Goal: Check status

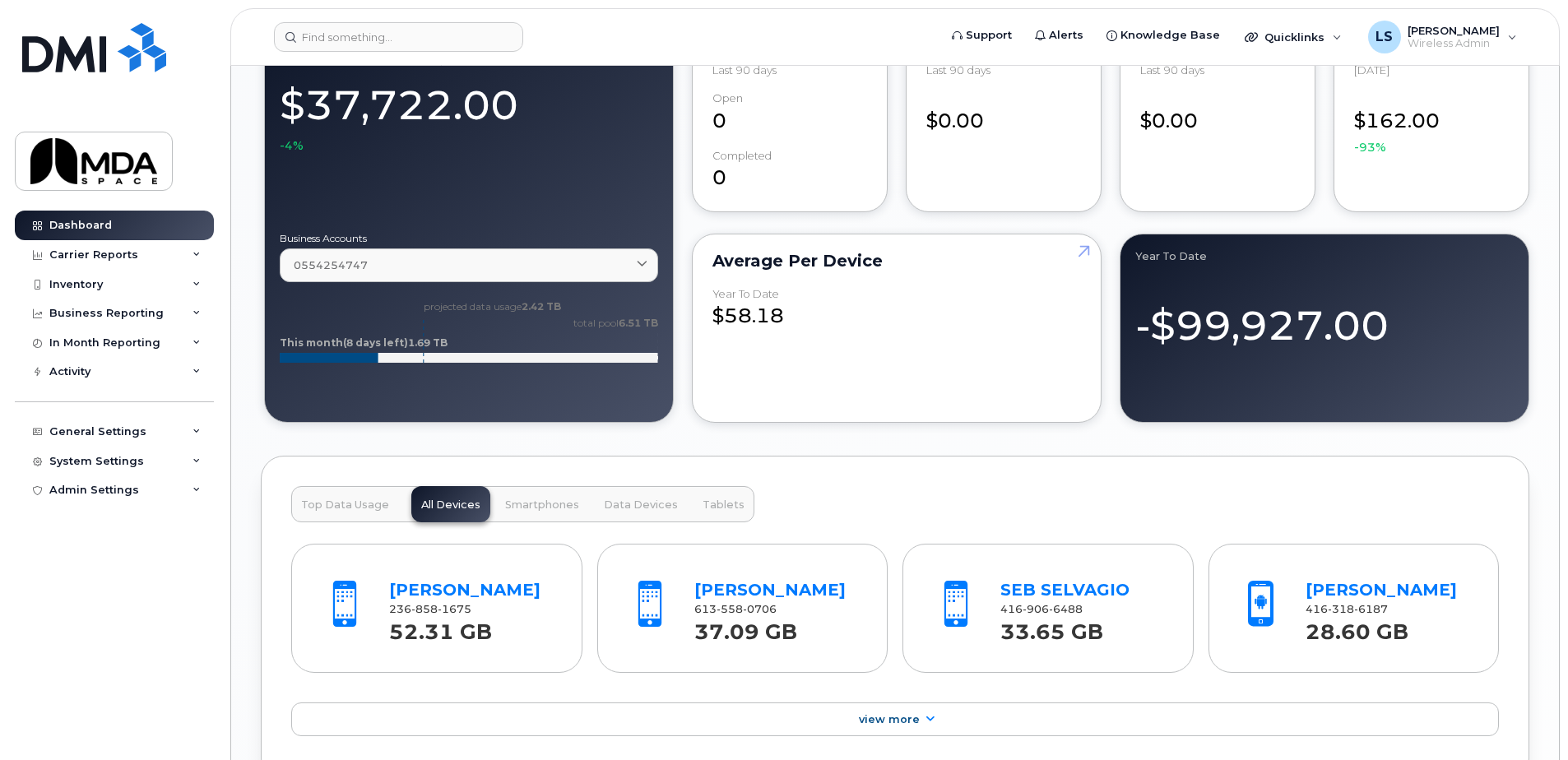
scroll to position [1480, 0]
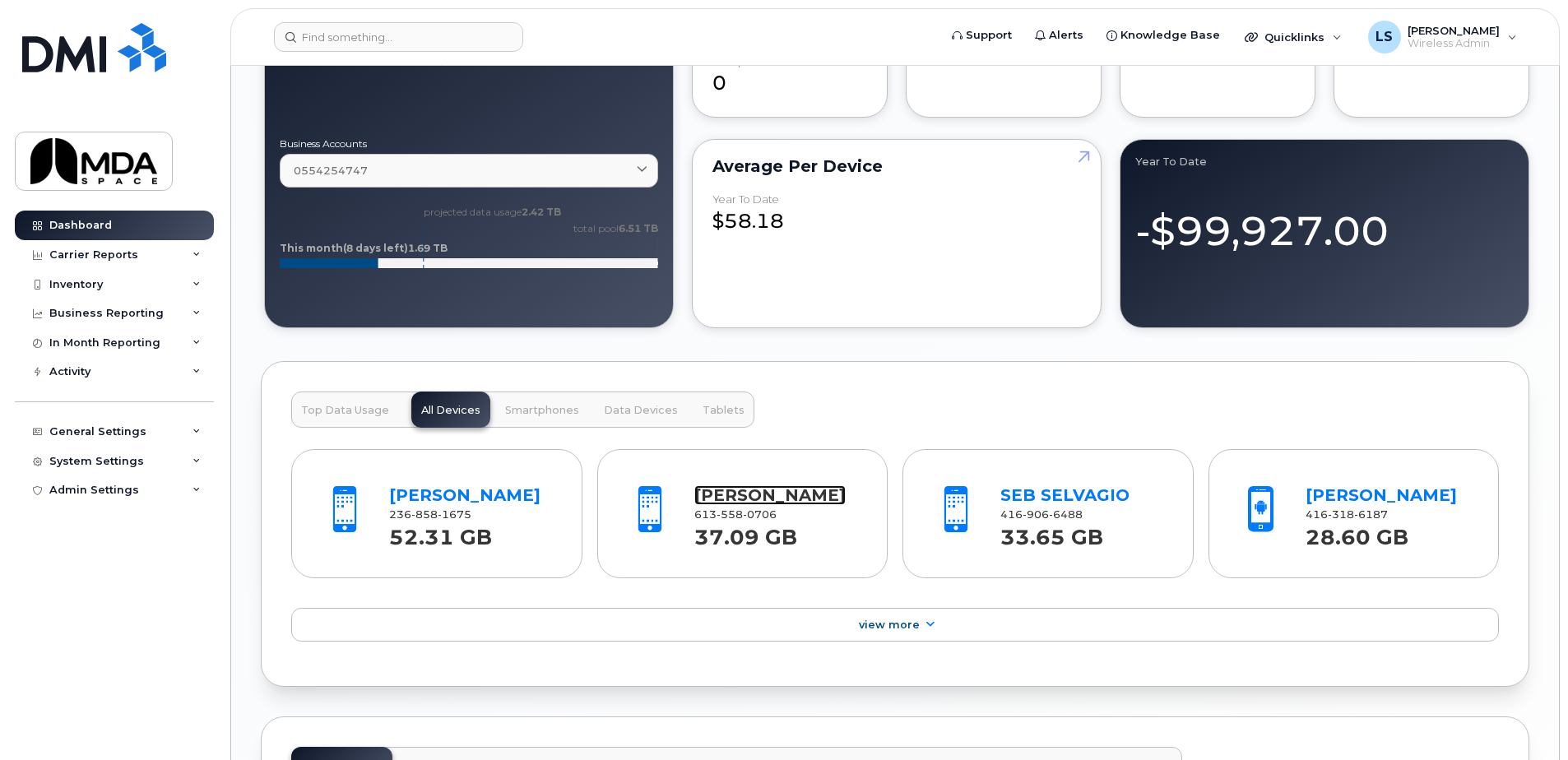
click at [727, 494] on link "[PERSON_NAME]" at bounding box center [770, 495] width 151 height 20
click at [1078, 487] on link "SEB SELVAGIO" at bounding box center [1065, 495] width 129 height 20
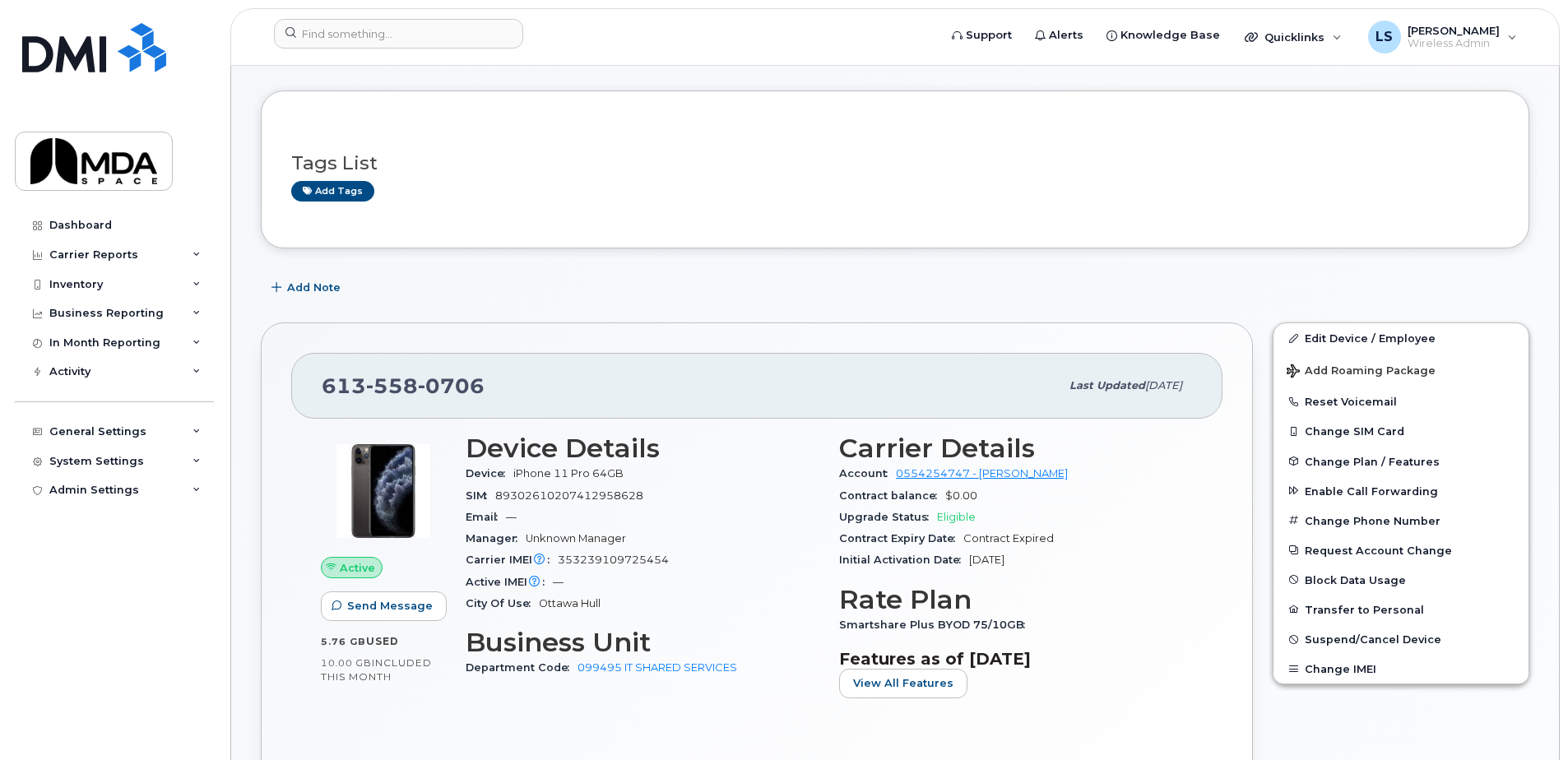
scroll to position [164, 0]
